Goal: Go to known website: Go to known website

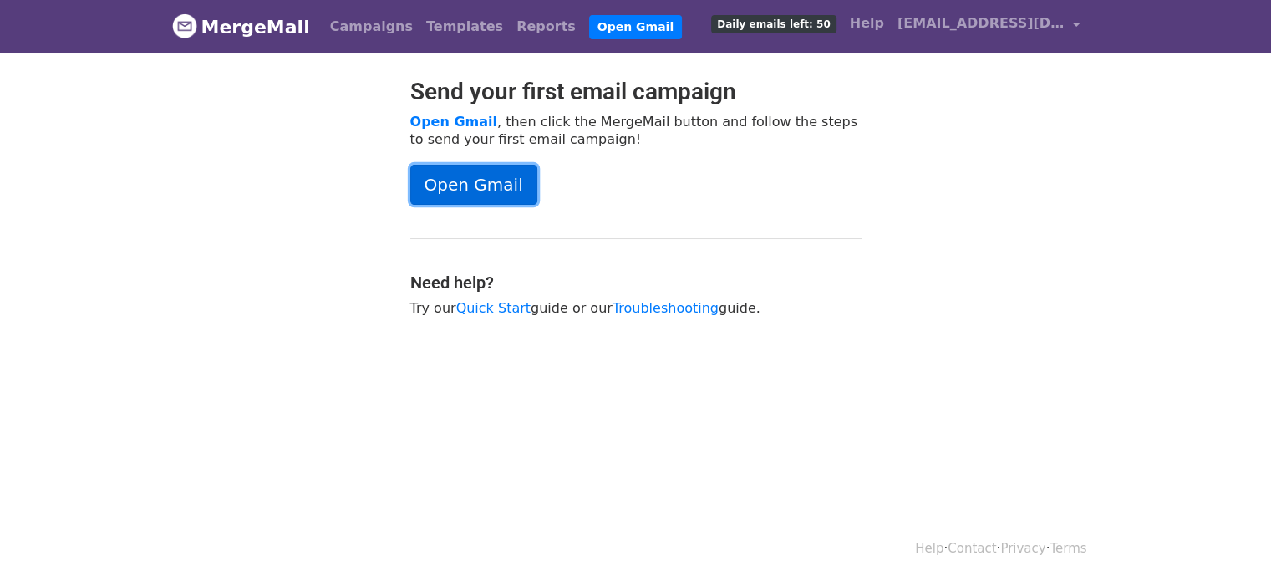
click at [448, 182] on link "Open Gmail" at bounding box center [473, 185] width 127 height 40
click at [1036, 28] on span "[EMAIL_ADDRESS][DOMAIN_NAME]" at bounding box center [980, 23] width 167 height 20
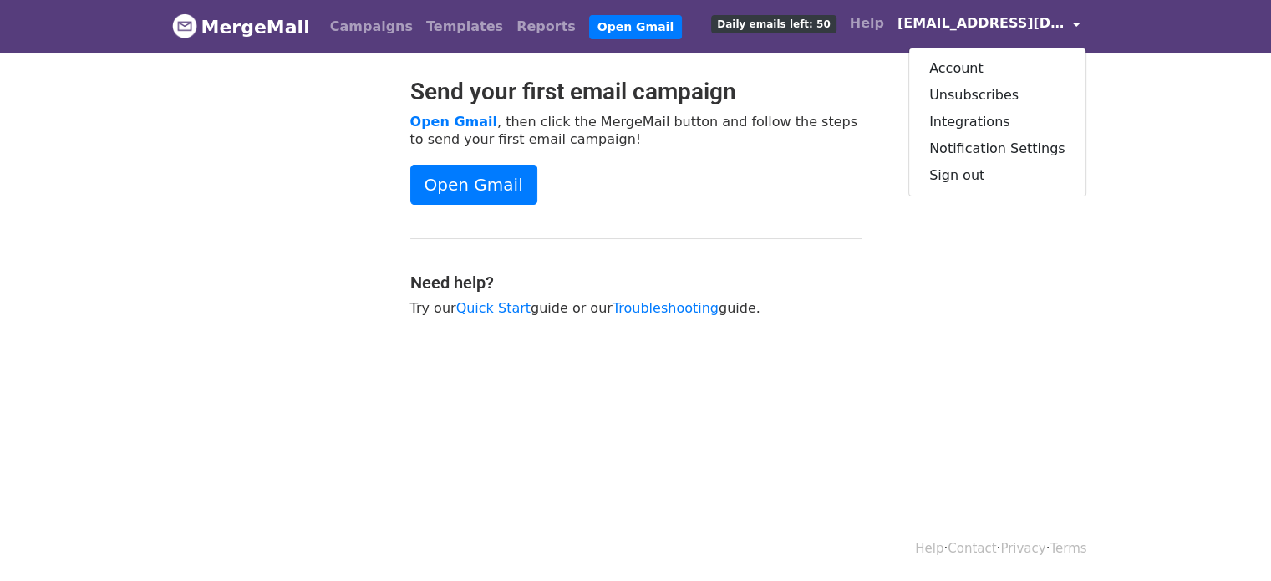
click at [1036, 28] on span "[EMAIL_ADDRESS][DOMAIN_NAME]" at bounding box center [980, 23] width 167 height 20
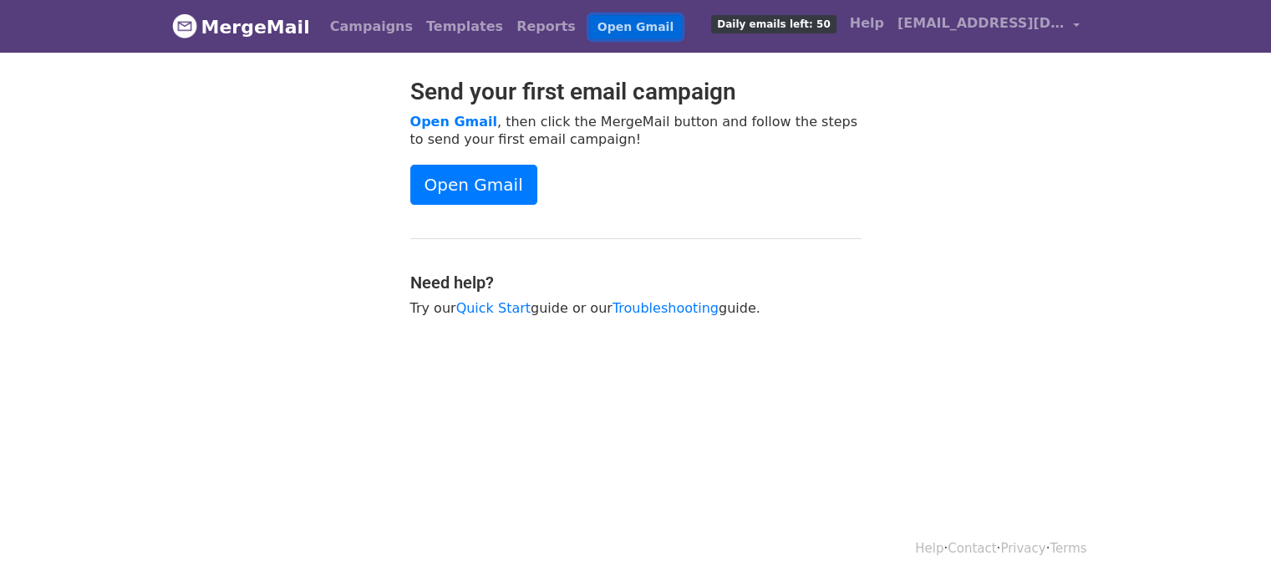
click at [589, 25] on link "Open Gmail" at bounding box center [635, 27] width 93 height 24
